Goal: Transaction & Acquisition: Obtain resource

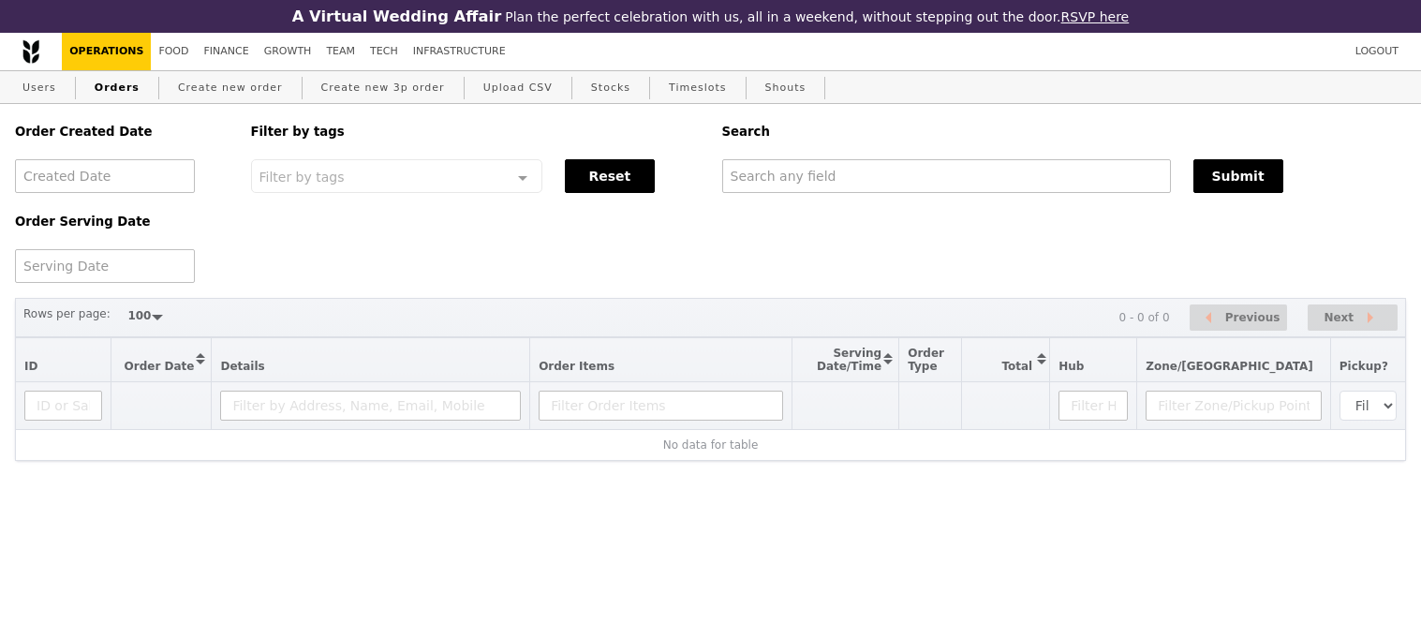
select select "100"
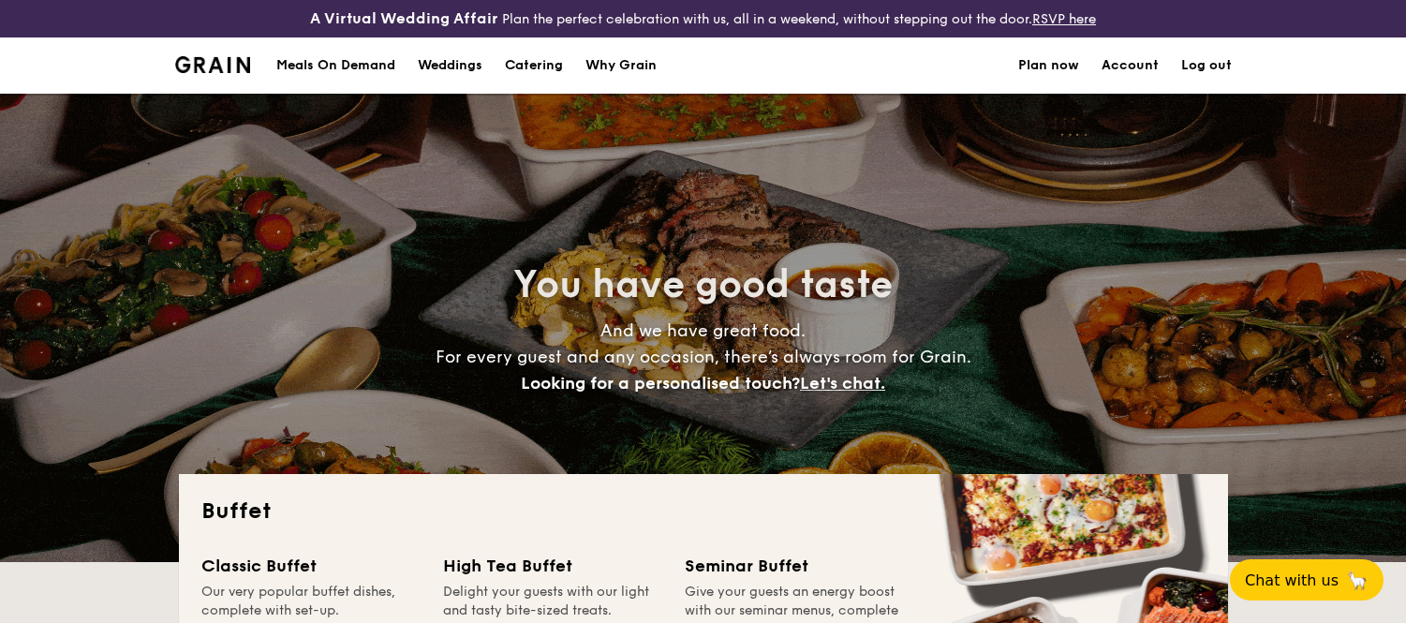
select select
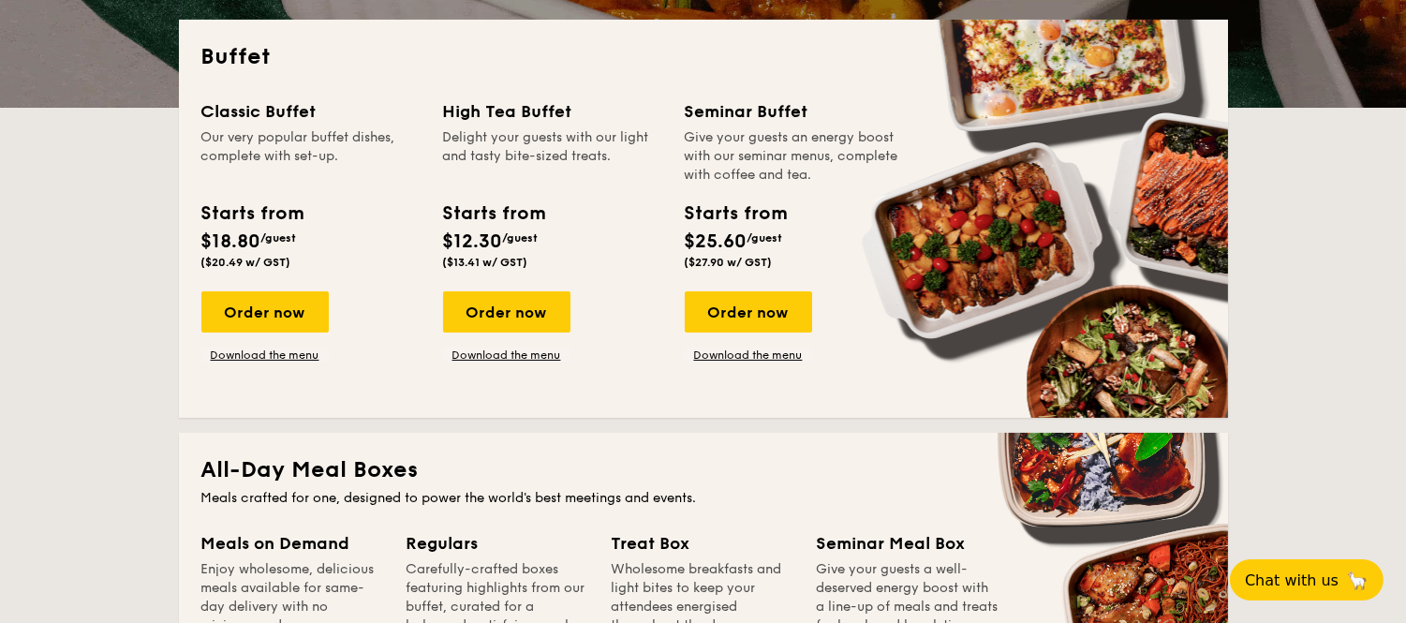
click at [509, 260] on span "($13.41 w/ GST)" at bounding box center [485, 262] width 85 height 13
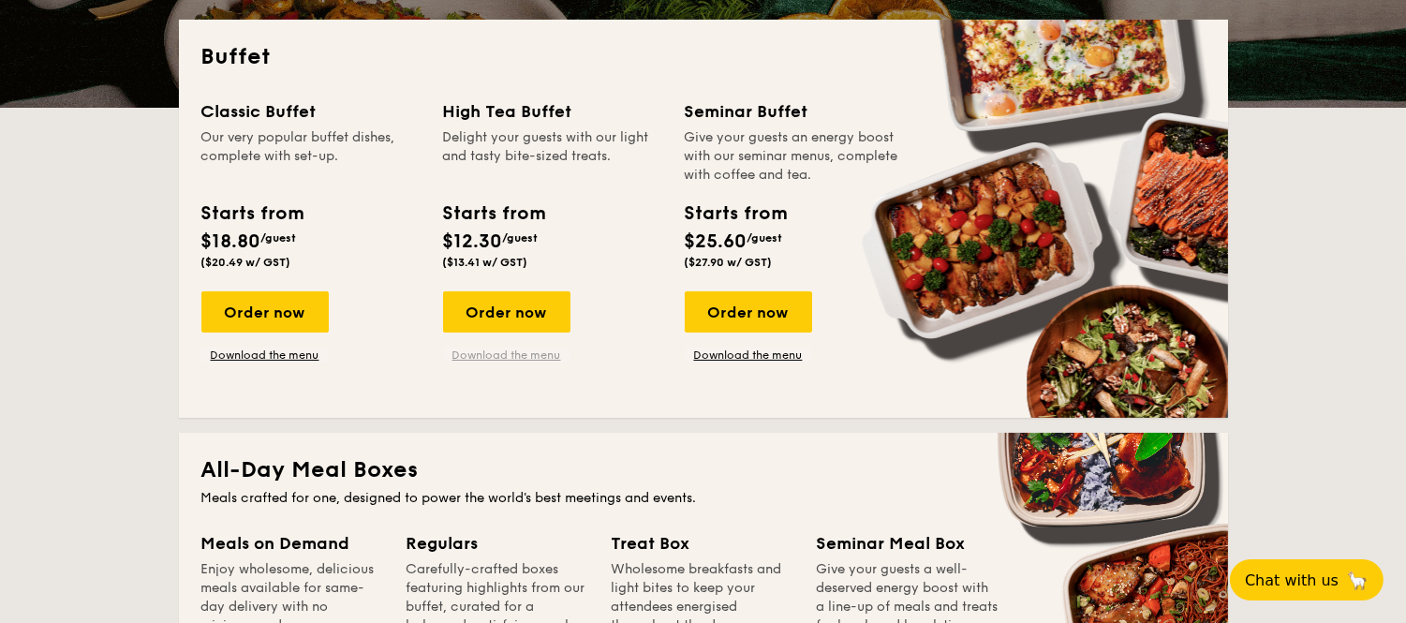
click at [499, 347] on link "Download the menu" at bounding box center [506, 354] width 127 height 15
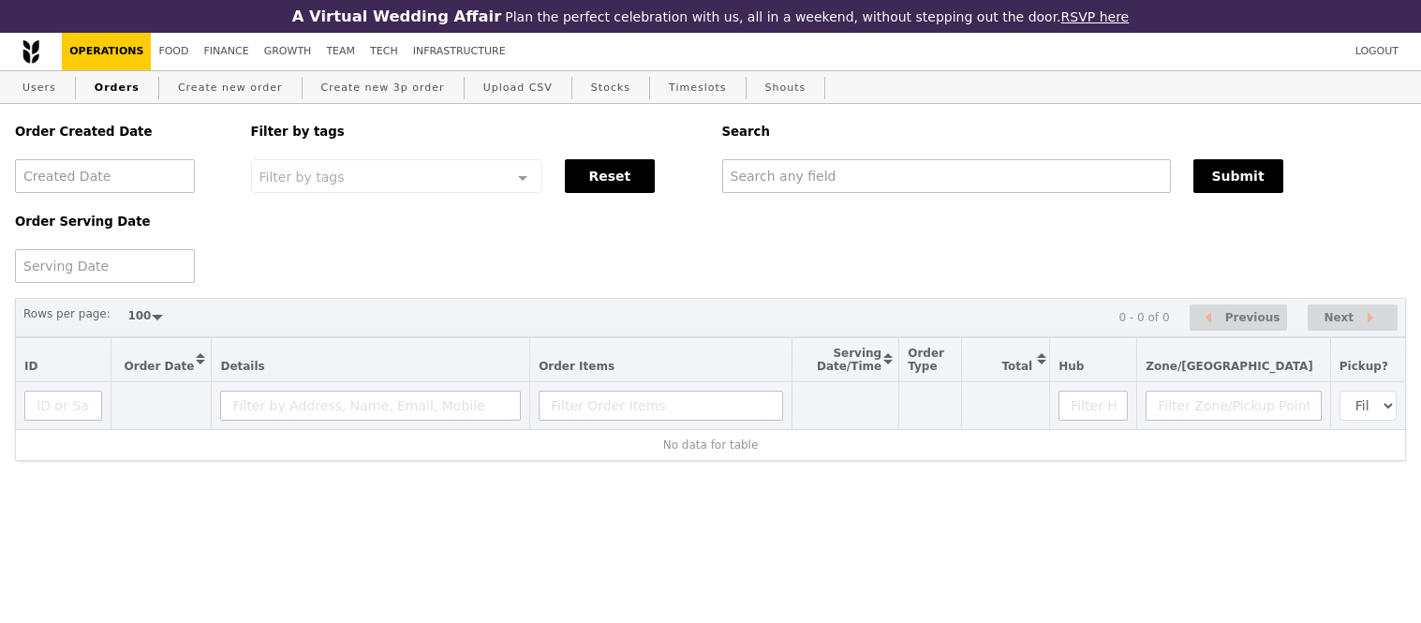
select select "100"
